Goal: Information Seeking & Learning: Find specific page/section

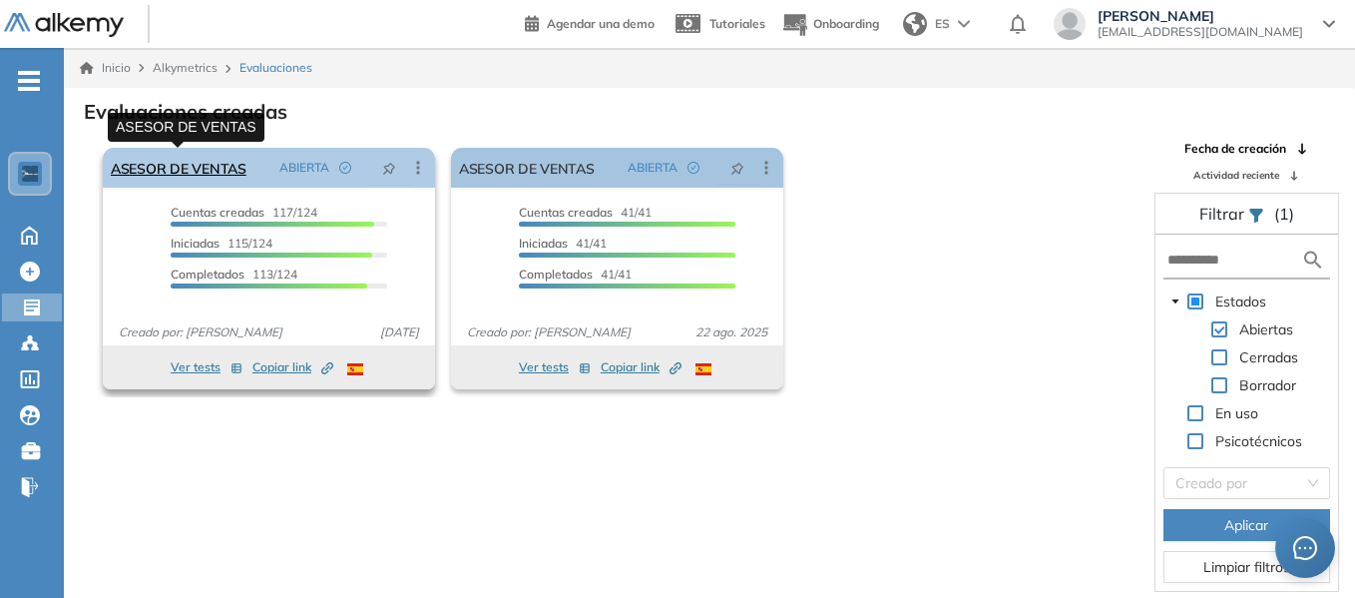
click at [225, 173] on link "ASESOR DE VENTAS" at bounding box center [179, 168] width 136 height 40
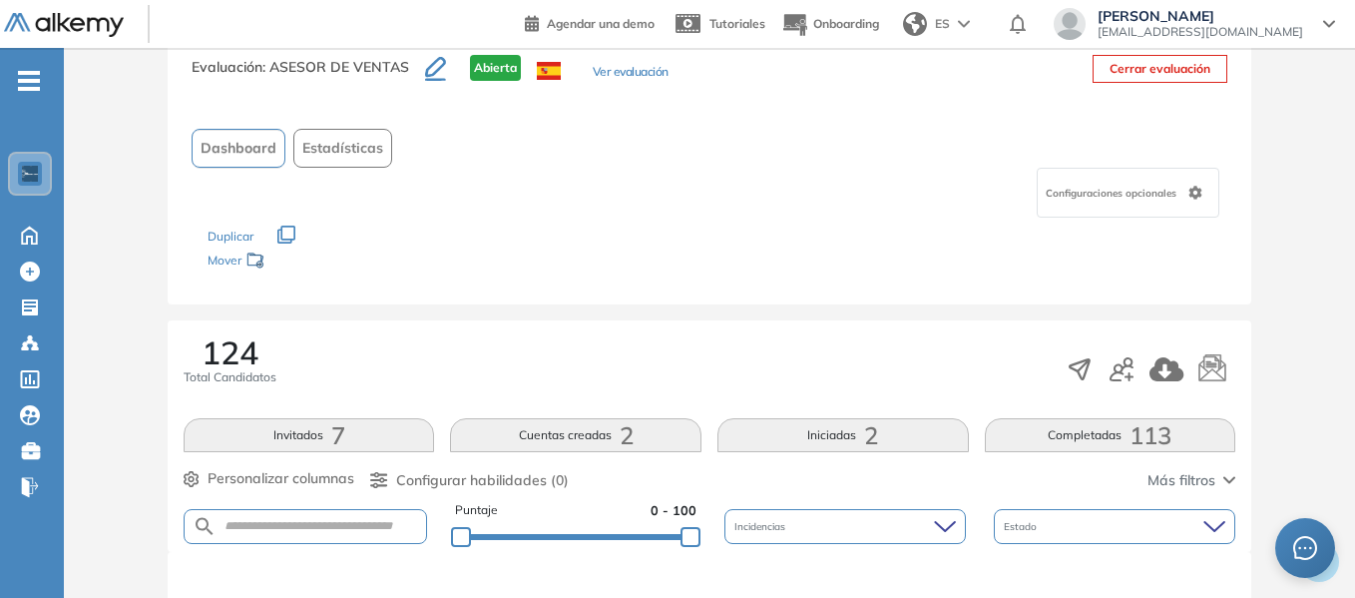
scroll to position [200, 0]
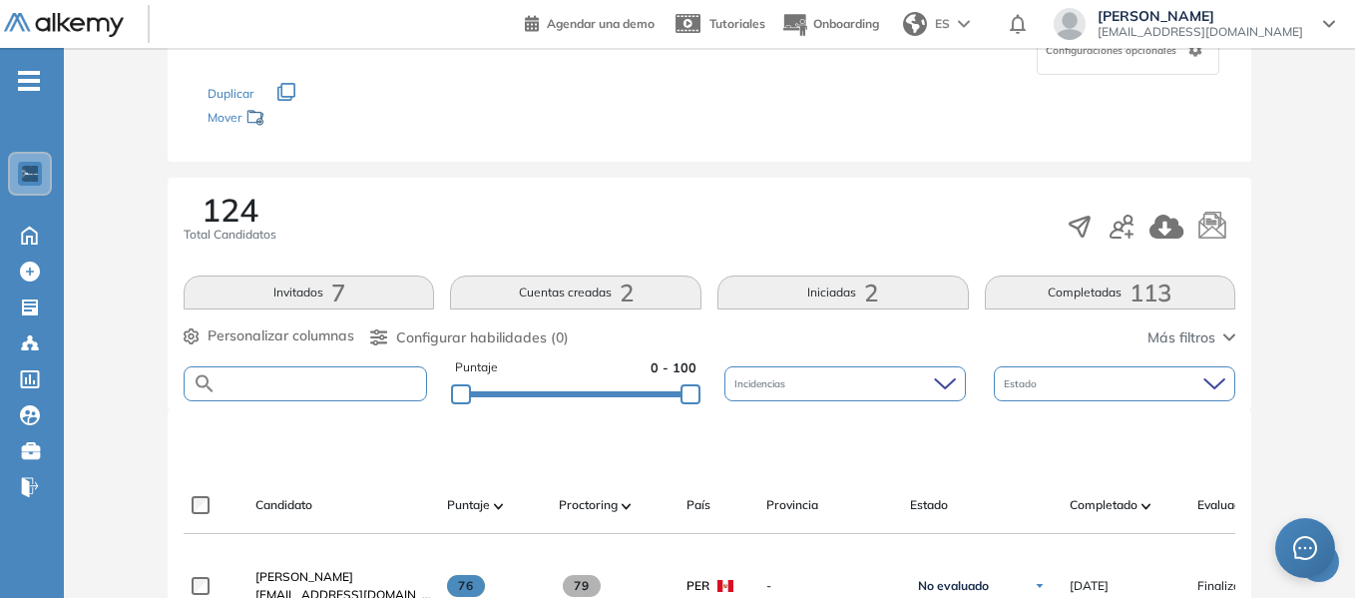
click at [342, 380] on input "text" at bounding box center [320, 383] width 209 height 15
type input "******"
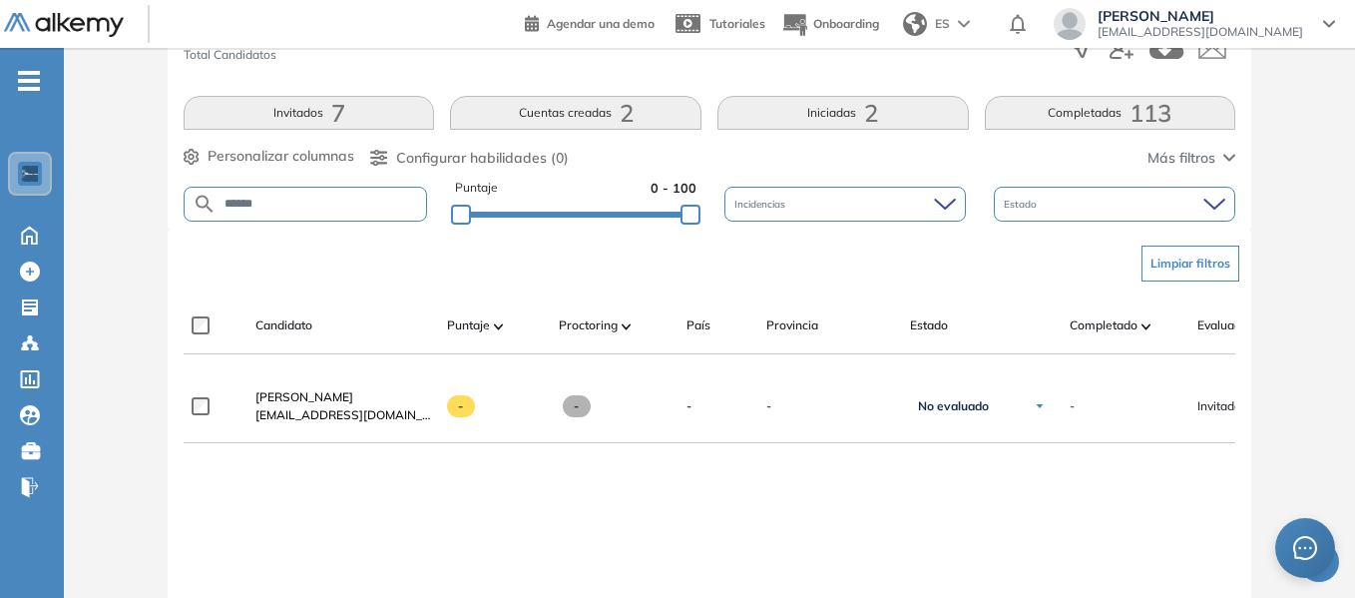
scroll to position [0, 0]
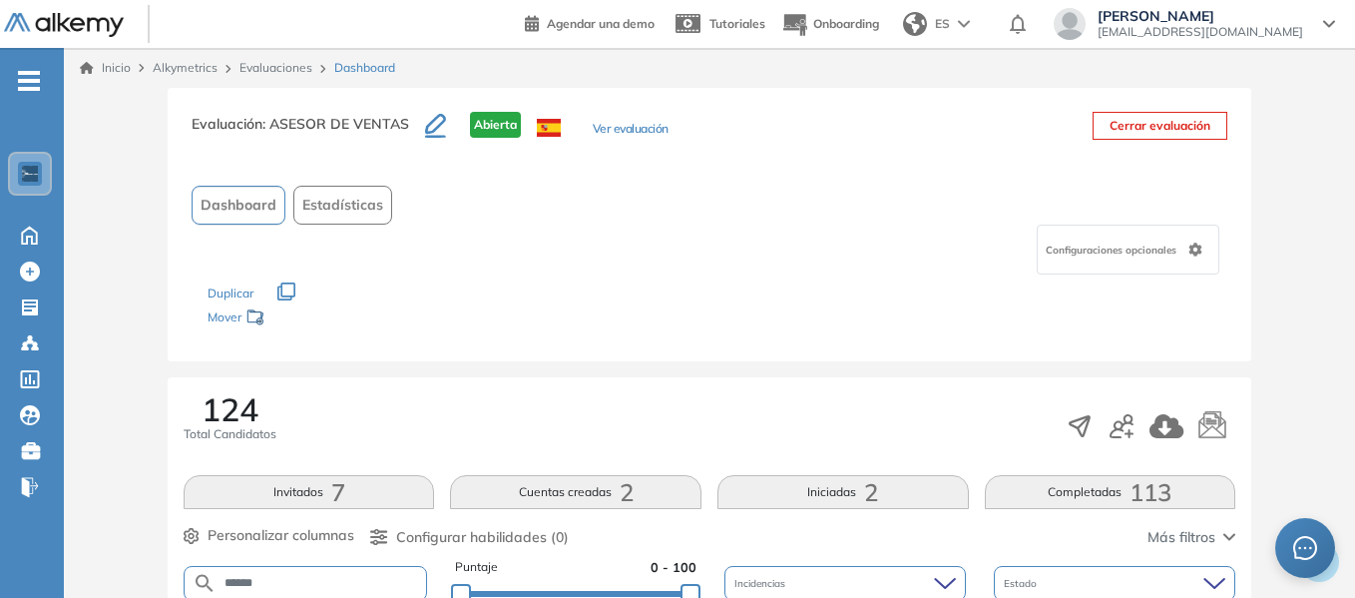
click at [274, 69] on link "Evaluaciones" at bounding box center [275, 67] width 73 height 15
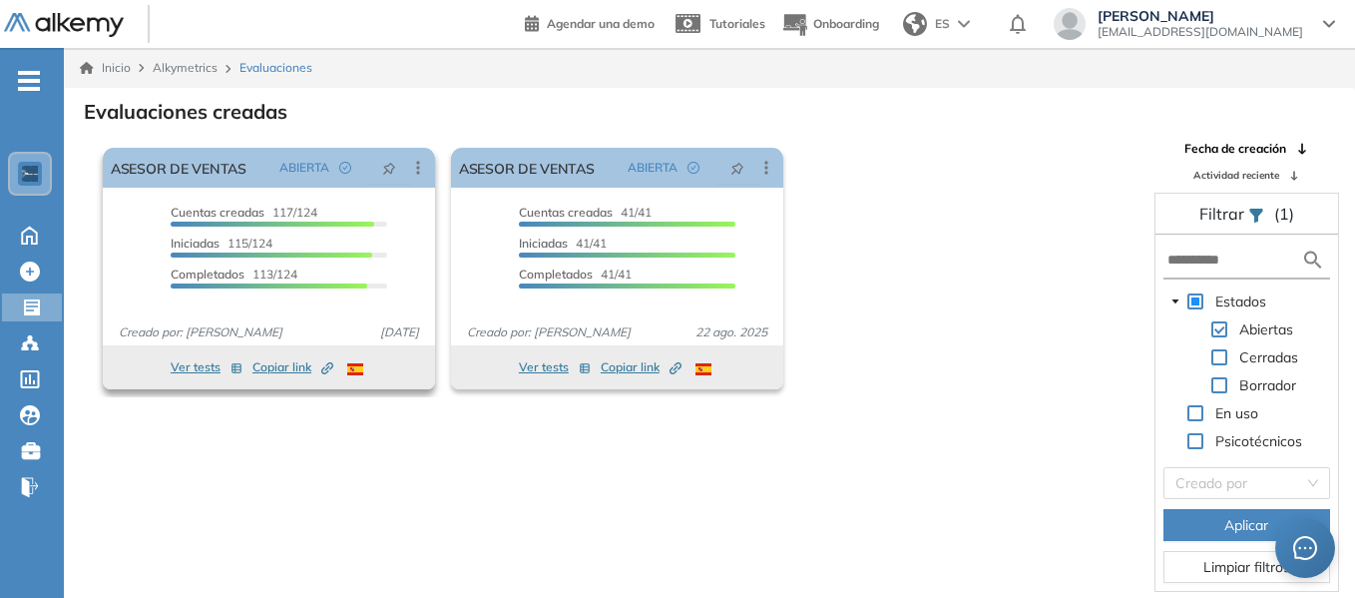
click at [290, 365] on span "Copiar link Created by potrace 1.16, written by [PERSON_NAME] [DATE]-[DATE]" at bounding box center [292, 367] width 81 height 18
click at [929, 129] on div "Evaluaciones creadas El proctoring será activado ¡Importante!: Los usuarios que…" at bounding box center [709, 363] width 1259 height 534
drag, startPoint x: 1002, startPoint y: 194, endPoint x: 940, endPoint y: 130, distance: 89.6
click at [1003, 192] on div "El proctoring será activado ¡Importante!: Los usuarios que ya realizaron la eva…" at bounding box center [617, 268] width 1044 height 257
